Goal: Information Seeking & Learning: Find contact information

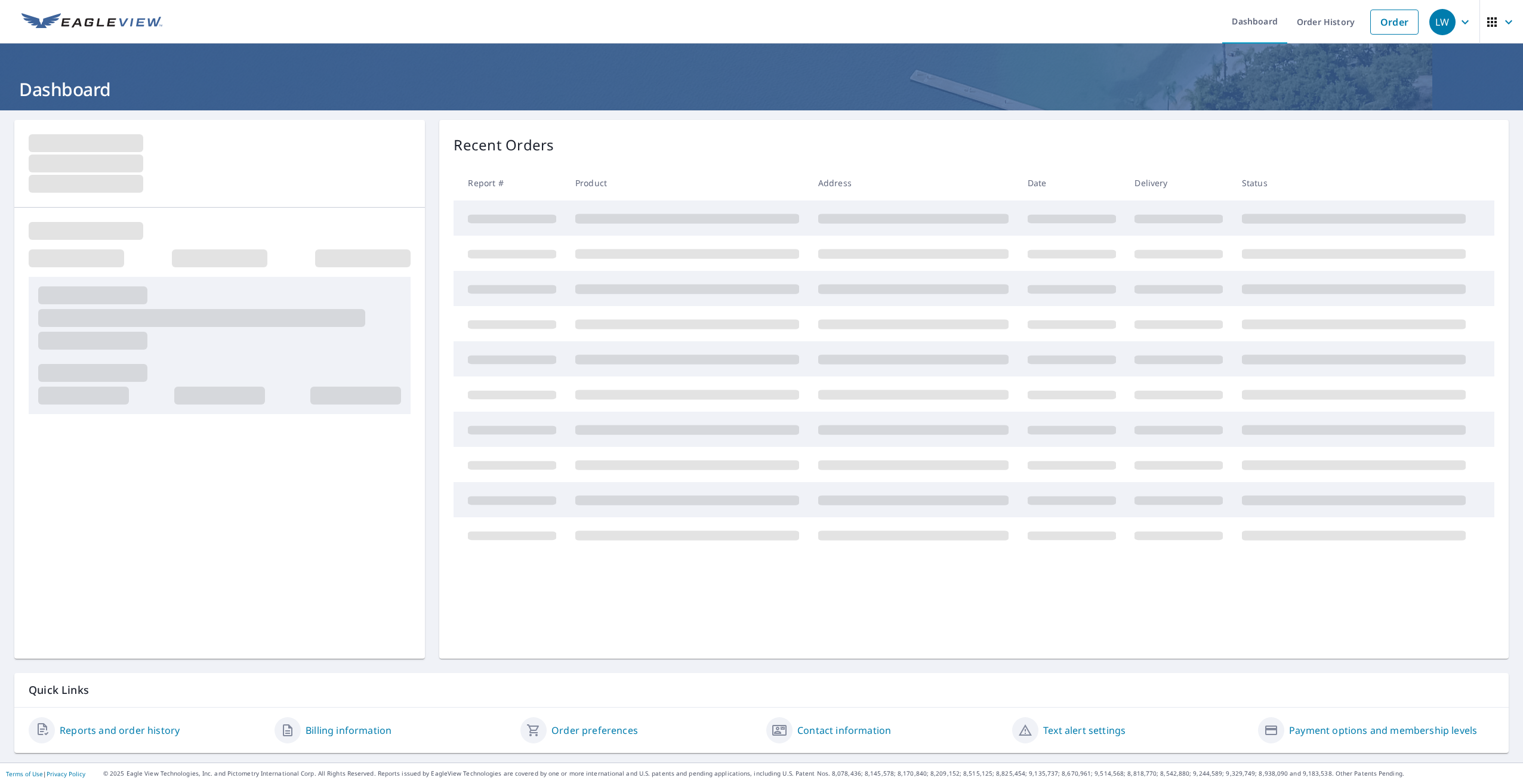
click at [1492, 15] on span "button" at bounding box center [1502, 22] width 33 height 29
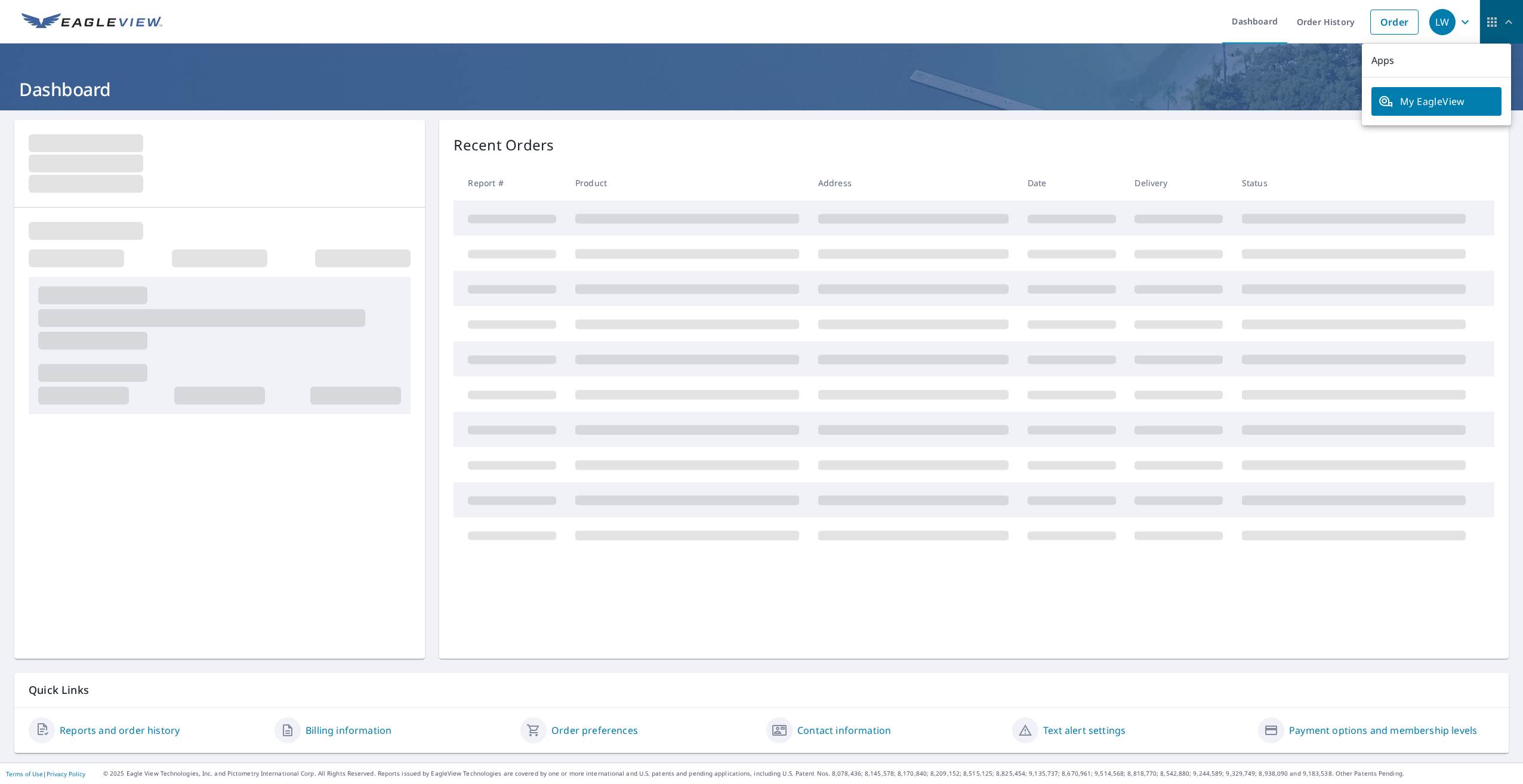
click at [1489, 19] on icon "button" at bounding box center [1492, 22] width 15 height 15
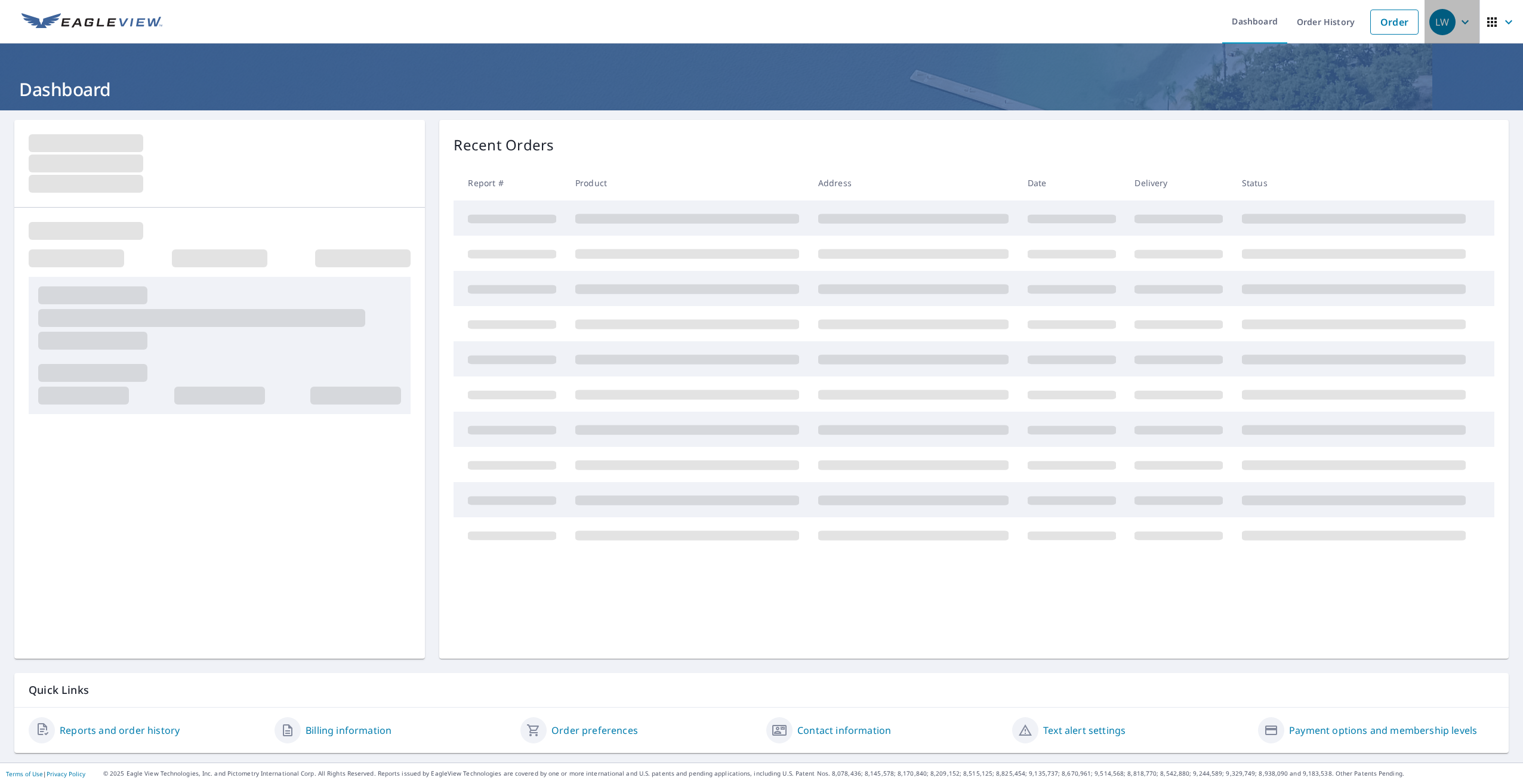
click at [1434, 19] on div "LW" at bounding box center [1443, 22] width 27 height 27
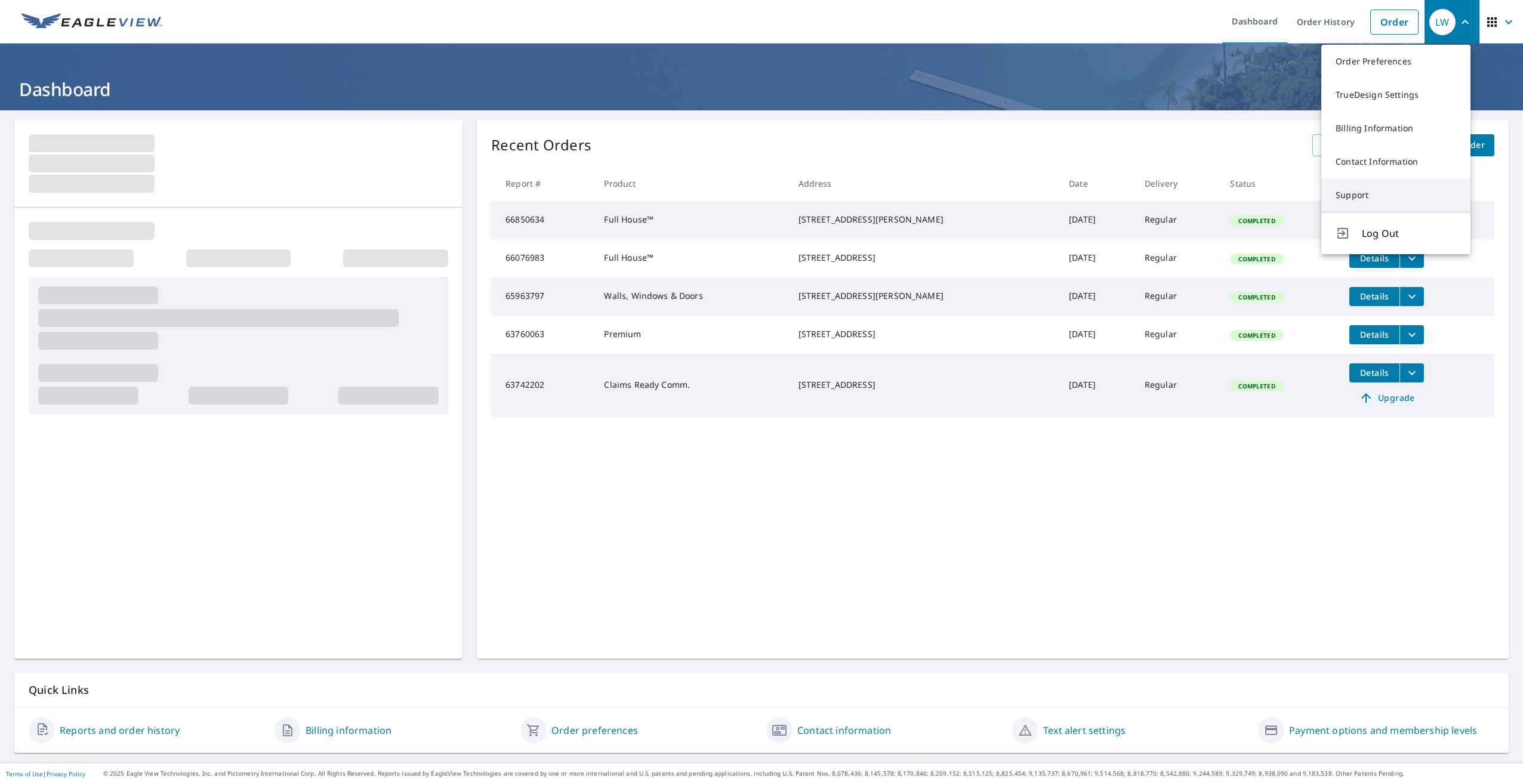
click at [1346, 185] on link "Support" at bounding box center [1396, 195] width 149 height 33
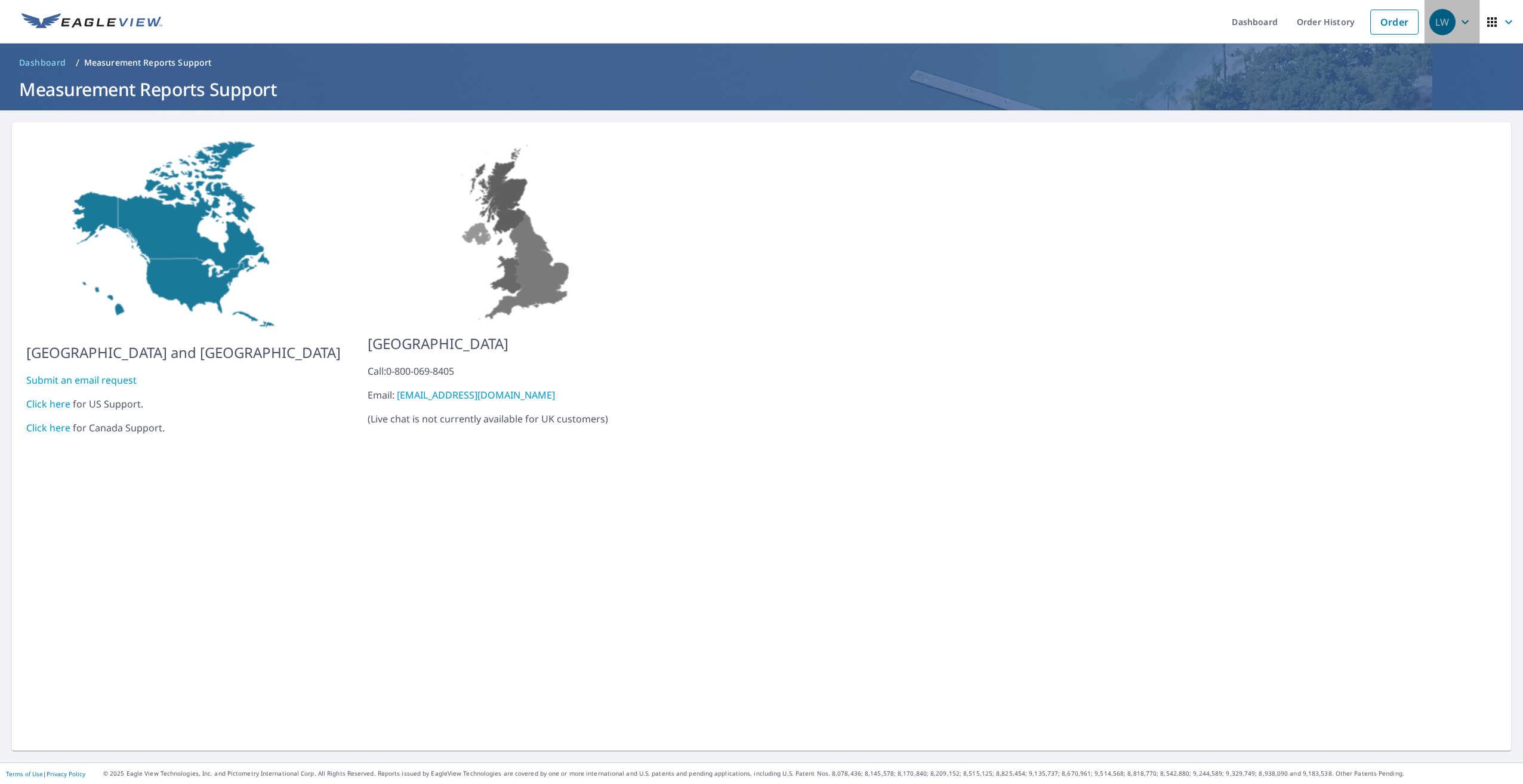
click at [1436, 15] on div "LW" at bounding box center [1443, 22] width 27 height 27
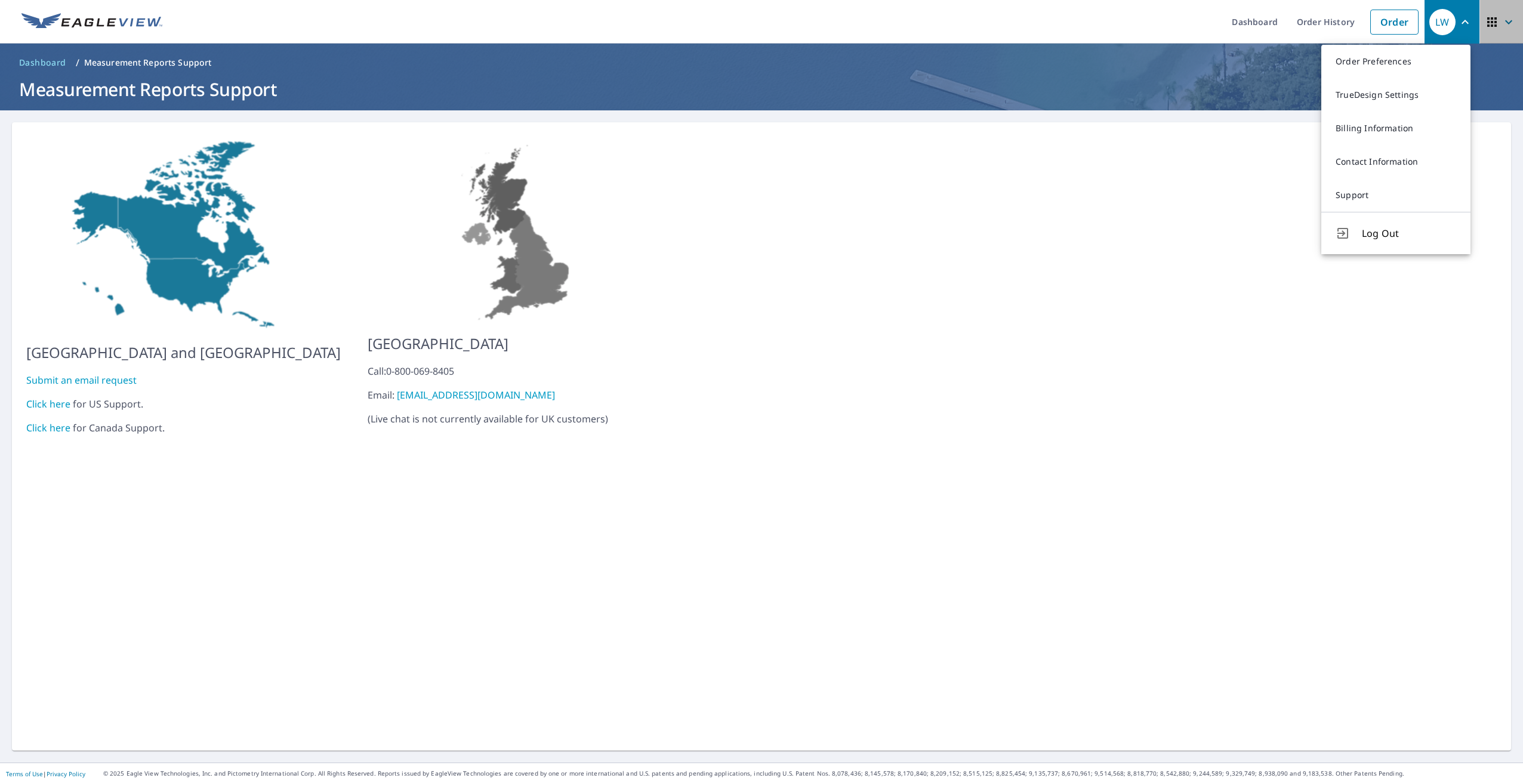
click at [1502, 29] on icon "button" at bounding box center [1509, 22] width 15 height 15
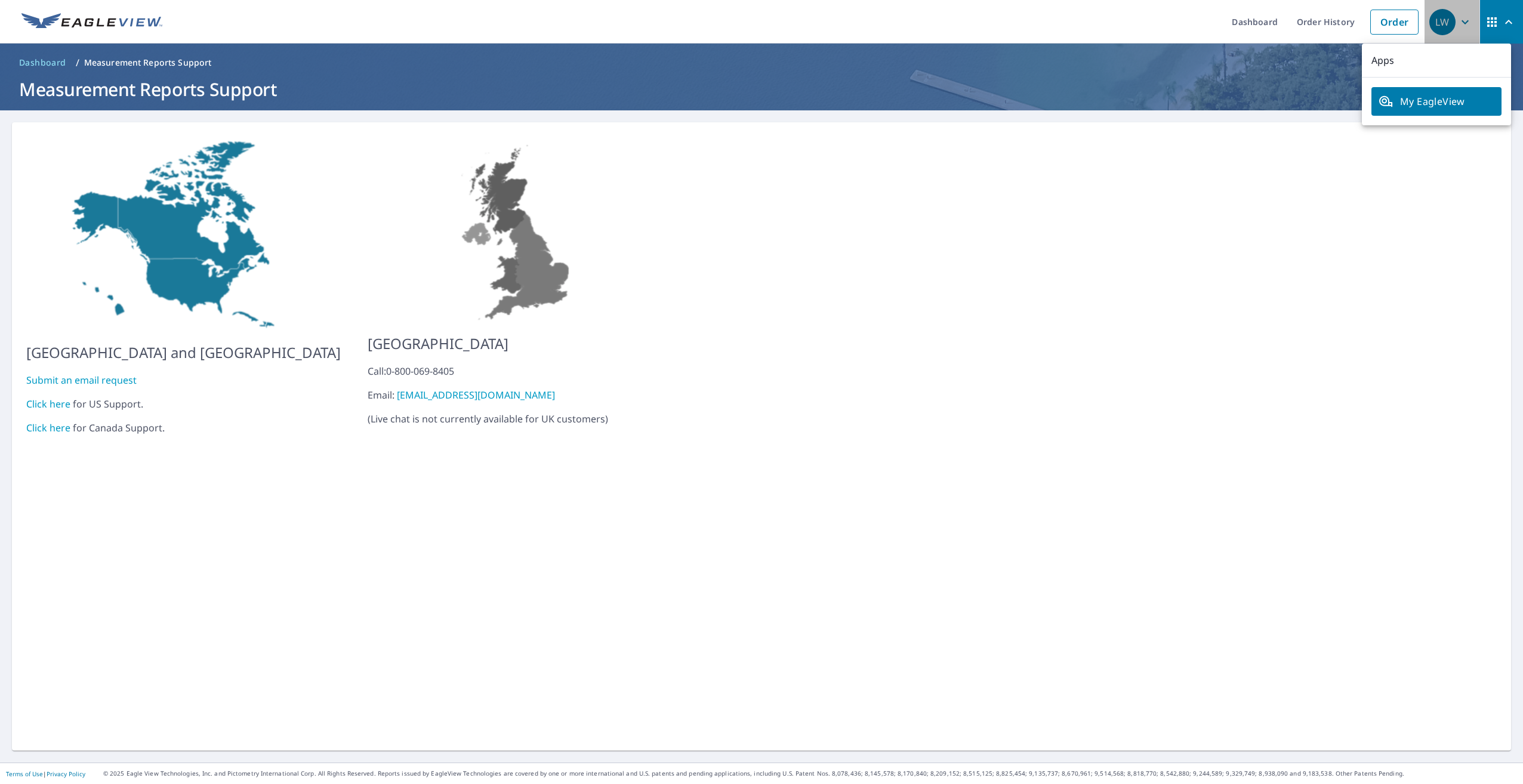
click at [1458, 20] on icon "button" at bounding box center [1465, 22] width 15 height 15
